Goal: Task Accomplishment & Management: Manage account settings

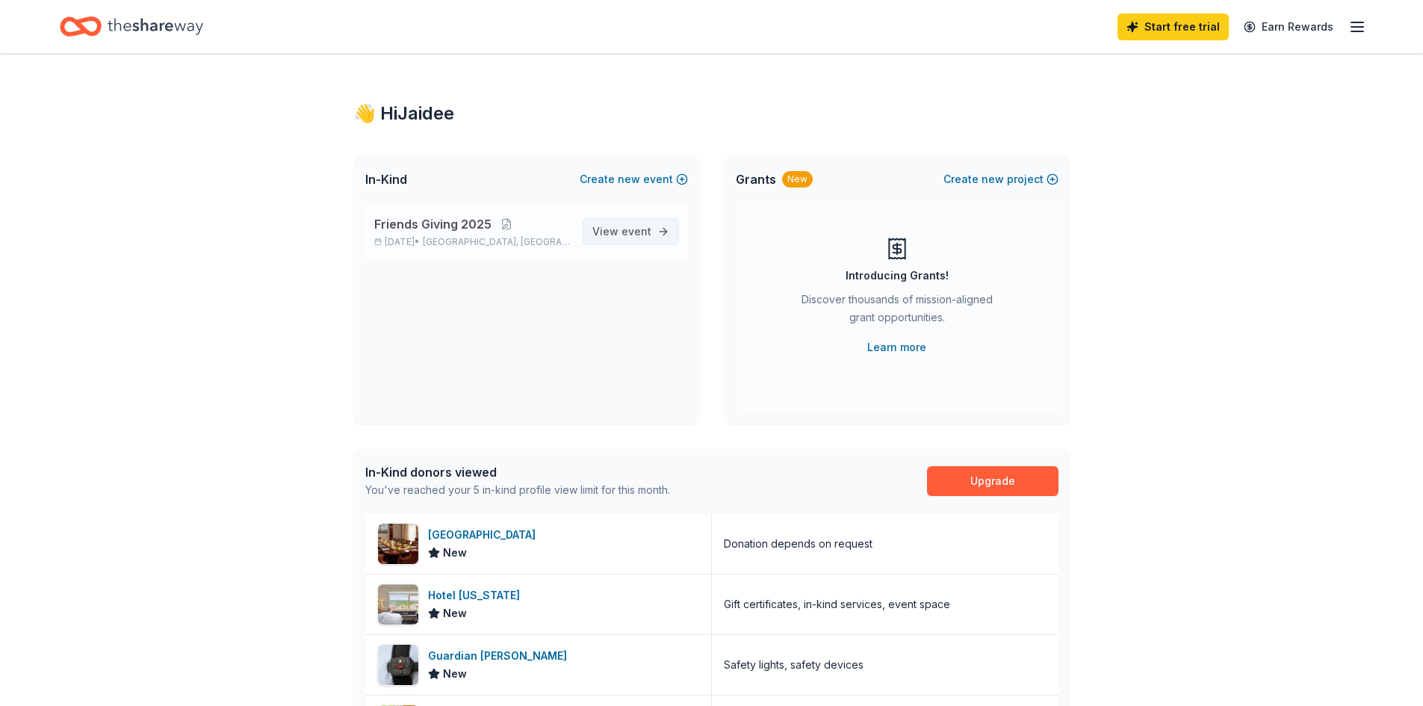
click at [638, 237] on span "event" at bounding box center [637, 231] width 30 height 13
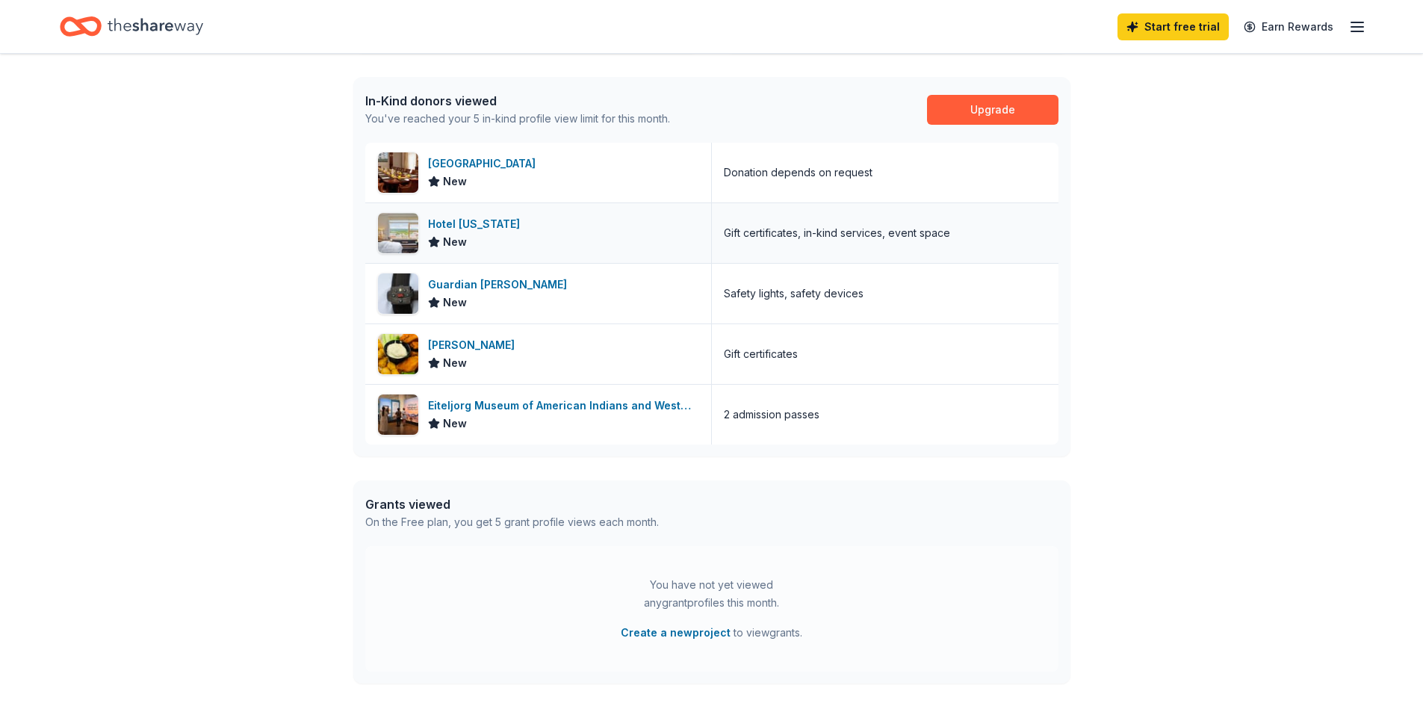
scroll to position [374, 0]
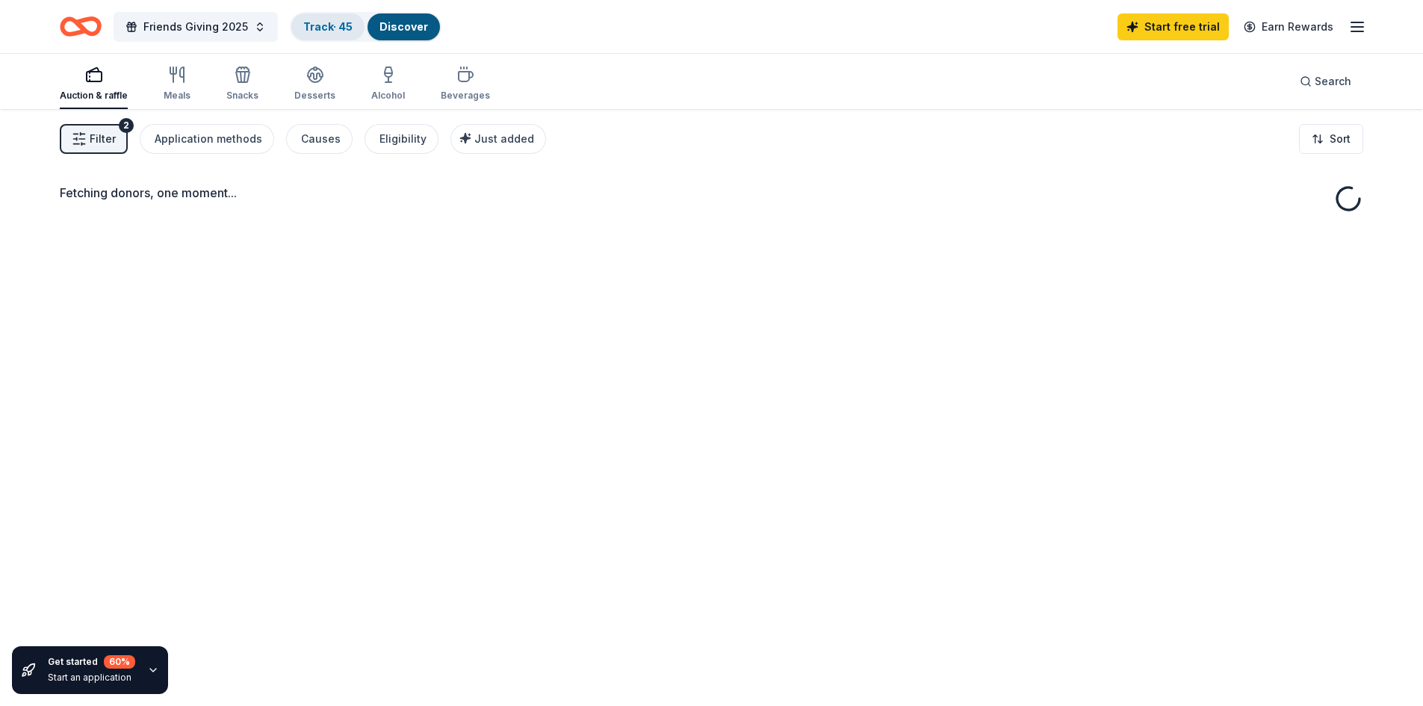
click at [326, 30] on link "Track · 45" at bounding box center [327, 26] width 49 height 13
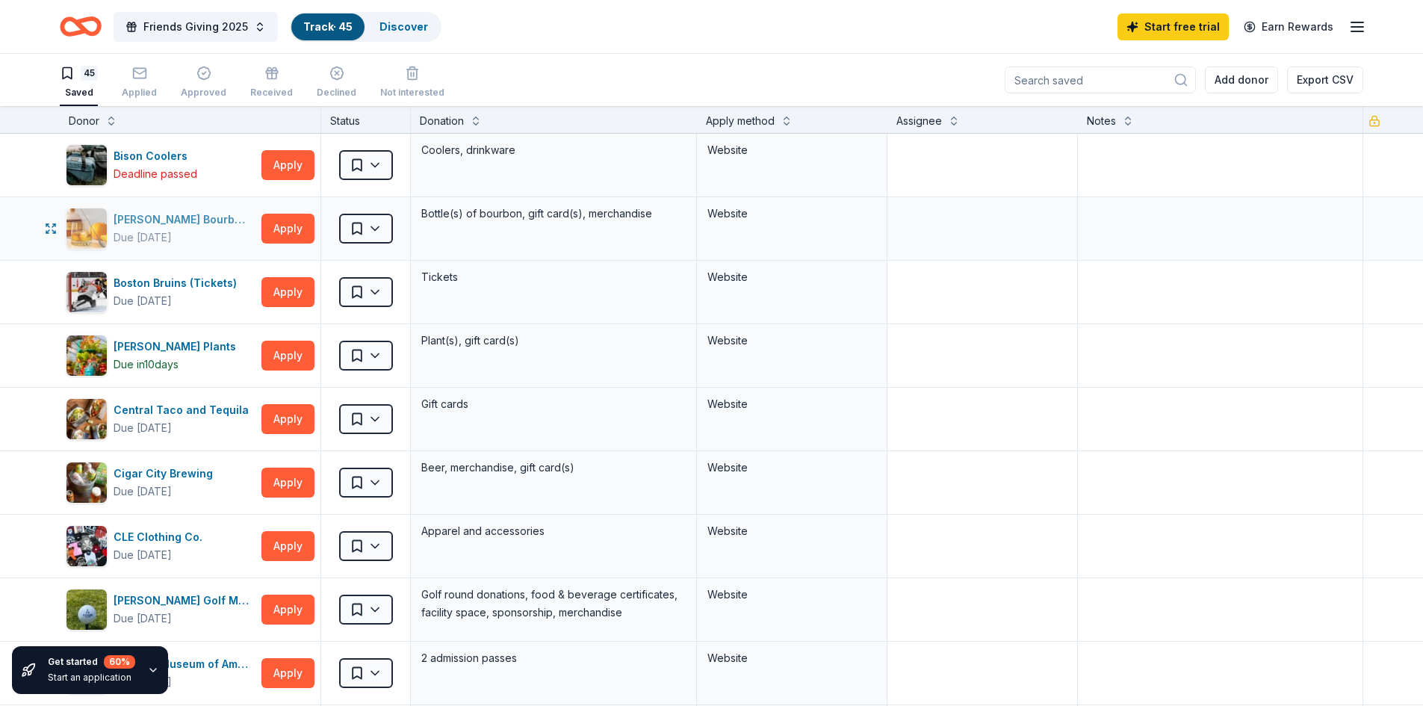
click at [142, 218] on div "[PERSON_NAME] Bourbon Shop" at bounding box center [185, 220] width 142 height 18
drag, startPoint x: 249, startPoint y: 197, endPoint x: 116, endPoint y: 224, distance: 135.7
click at [116, 224] on div "Blanton's Bourbon Shop Due in 40 days Apply" at bounding box center [190, 228] width 261 height 63
copy div "[PERSON_NAME] Bourbon Shop"
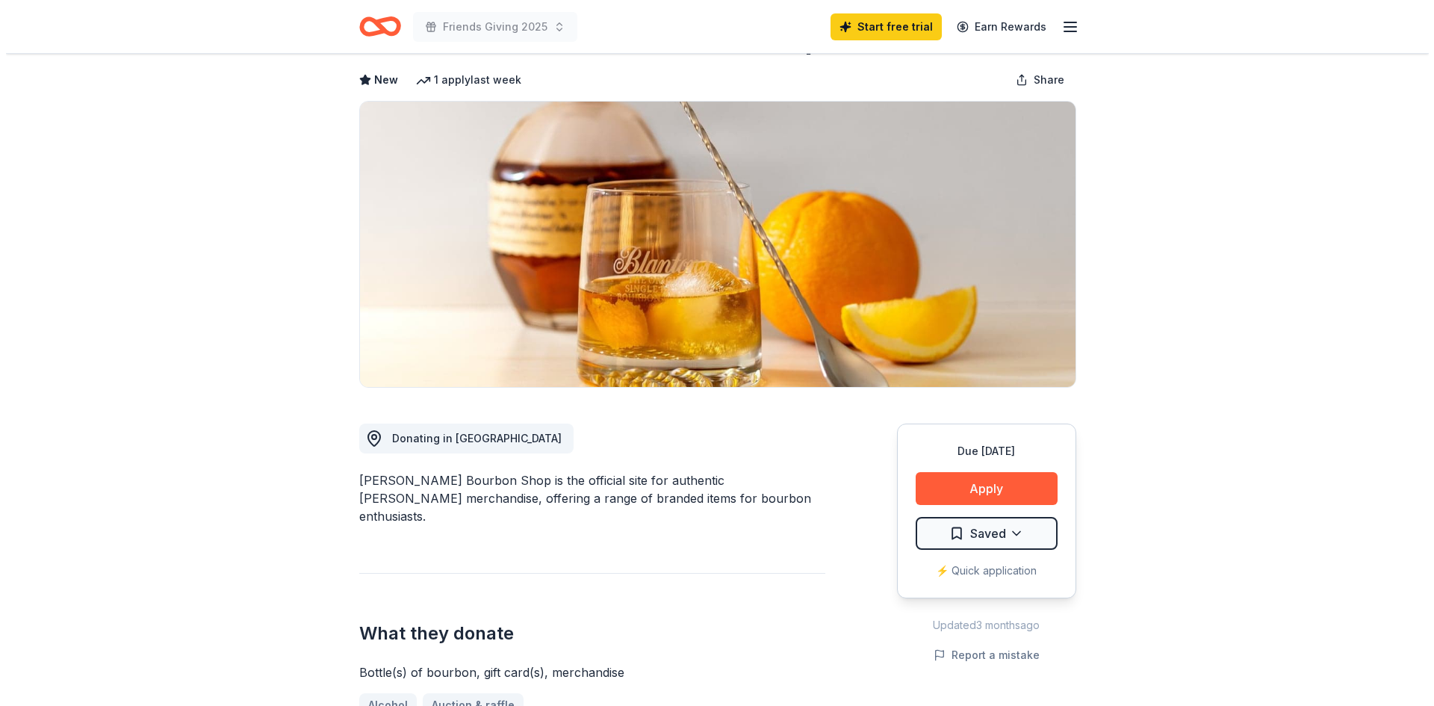
scroll to position [149, 0]
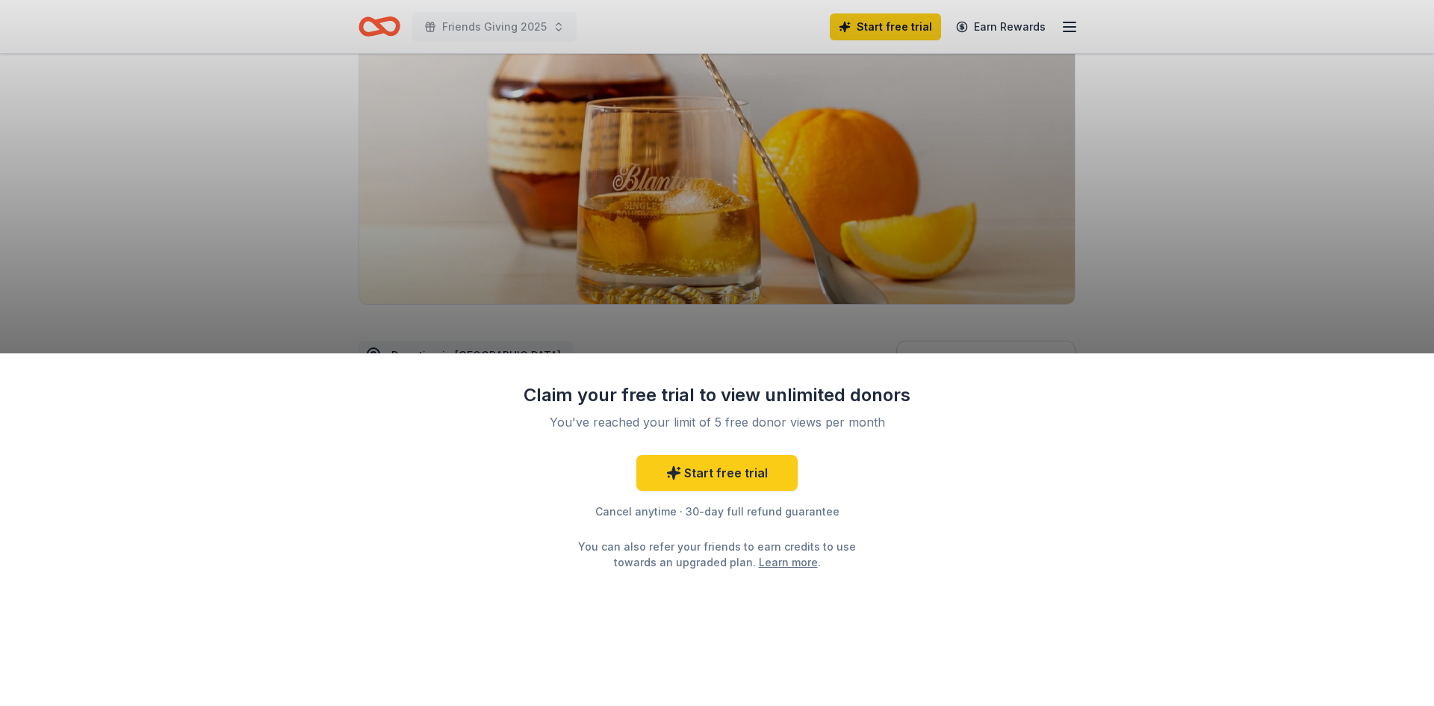
click at [660, 512] on div "Cancel anytime · 30-day full refund guarantee" at bounding box center [717, 512] width 388 height 18
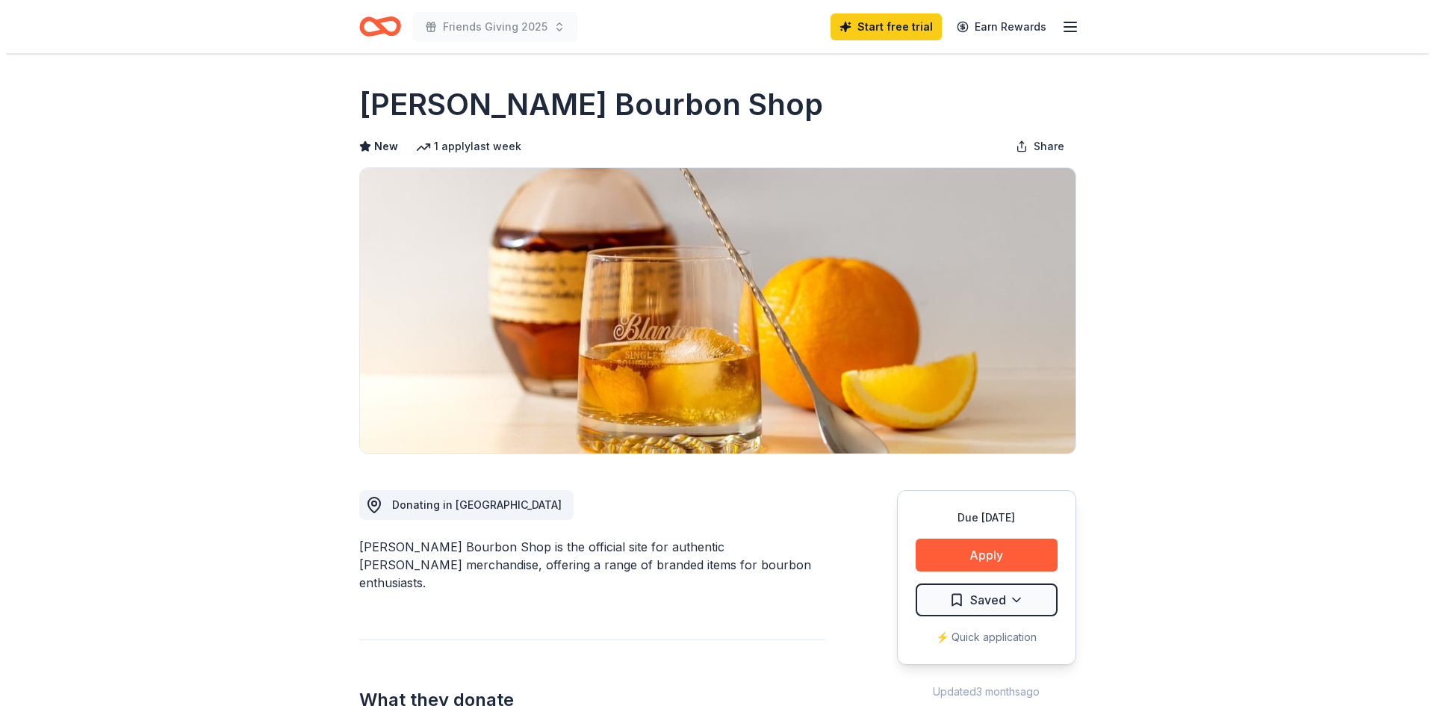
scroll to position [149, 0]
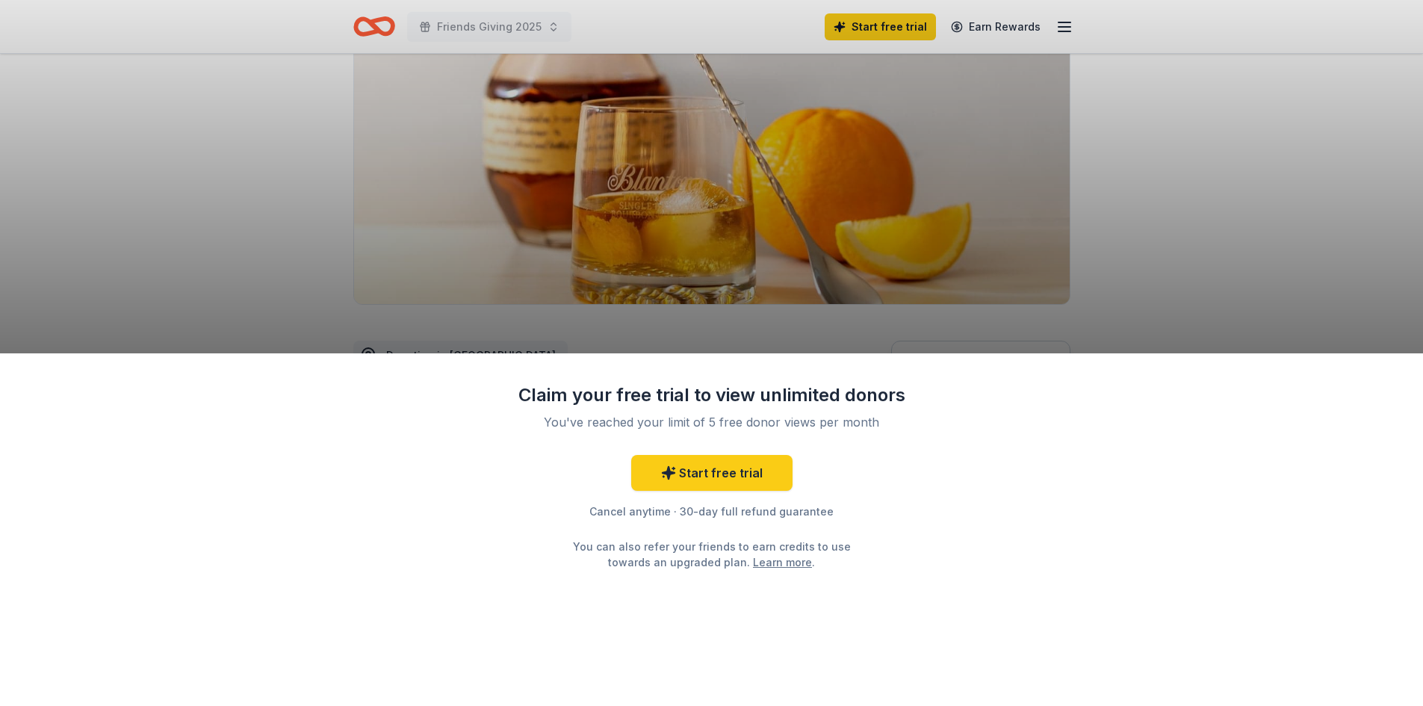
drag, startPoint x: 347, startPoint y: 396, endPoint x: 467, endPoint y: 402, distance: 120.4
